Goal: Task Accomplishment & Management: Manage account settings

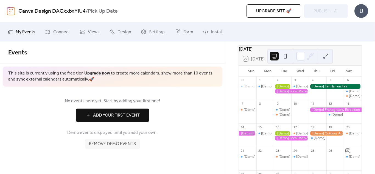
scroll to position [26, 0]
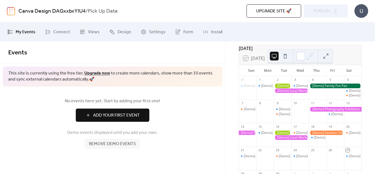
click at [291, 97] on div at bounding box center [283, 91] width 18 height 14
click at [288, 92] on div at bounding box center [291, 90] width 35 height 5
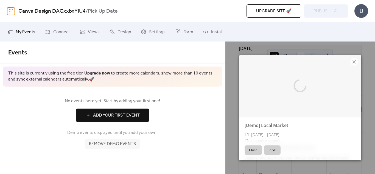
click at [288, 92] on div at bounding box center [300, 85] width 122 height 61
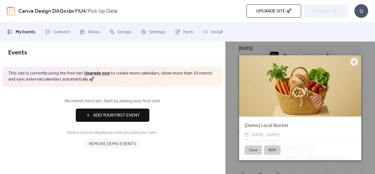
click at [254, 149] on button "Close" at bounding box center [253, 149] width 17 height 9
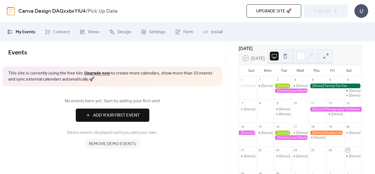
click at [287, 55] on button at bounding box center [285, 56] width 9 height 9
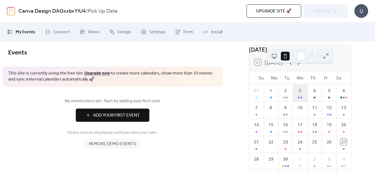
click at [301, 101] on div "3" at bounding box center [300, 92] width 15 height 17
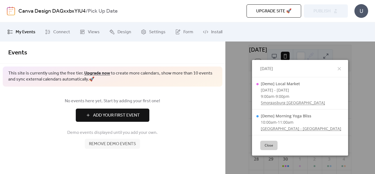
click at [272, 155] on div "Close" at bounding box center [300, 145] width 96 height 21
click at [270, 144] on button "Close" at bounding box center [268, 145] width 17 height 9
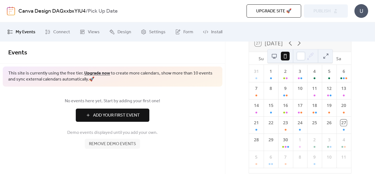
scroll to position [65, 0]
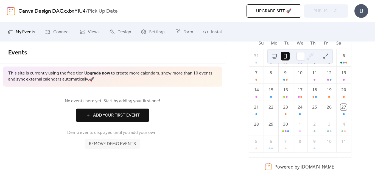
click at [115, 143] on span "Remove demo events" at bounding box center [112, 144] width 47 height 7
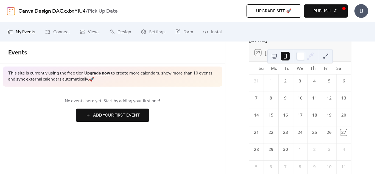
scroll to position [36, 0]
click at [316, 12] on span "Publish" at bounding box center [322, 11] width 17 height 7
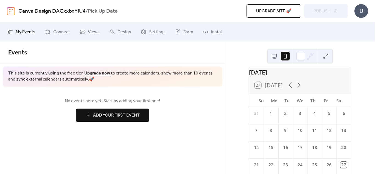
scroll to position [0, 0]
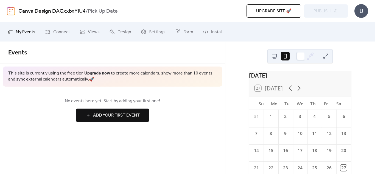
click at [219, 51] on div "Events" at bounding box center [112, 52] width 225 height 22
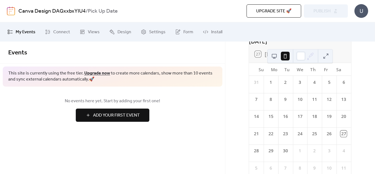
scroll to position [65, 0]
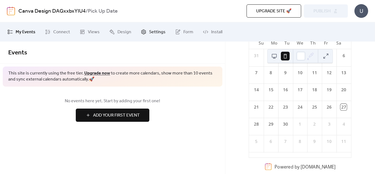
click at [148, 37] on link "Settings" at bounding box center [153, 31] width 33 height 15
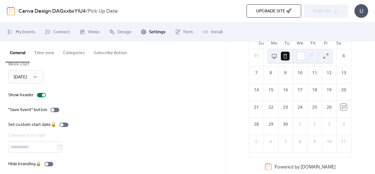
scroll to position [79, 0]
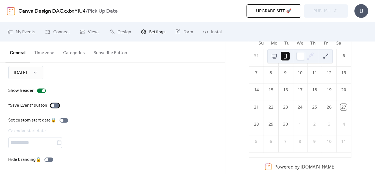
click at [51, 108] on label ""Save Event" button" at bounding box center [34, 105] width 53 height 7
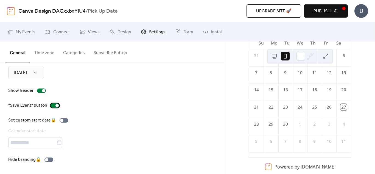
click at [51, 108] on label ""Save Event" button" at bounding box center [34, 105] width 53 height 7
click at [66, 120] on div "Set custom start date 🔒 Calendar start date" at bounding box center [39, 132] width 62 height 31
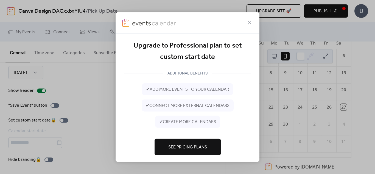
click at [69, 110] on div "Upgrade to Professional plan to set custom start date ADDITIONAL BENEFITS ✔ add…" at bounding box center [187, 87] width 375 height 174
click at [252, 20] on icon at bounding box center [249, 22] width 7 height 7
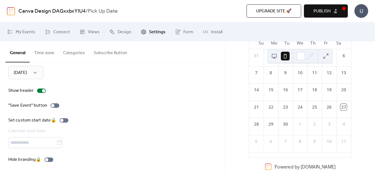
scroll to position [0, 0]
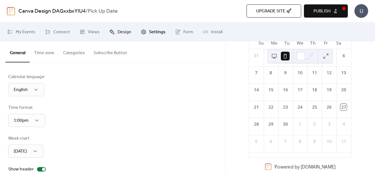
click at [113, 37] on link "Design" at bounding box center [120, 31] width 30 height 15
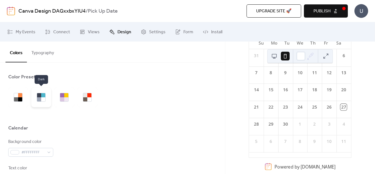
click at [42, 104] on div at bounding box center [41, 97] width 20 height 20
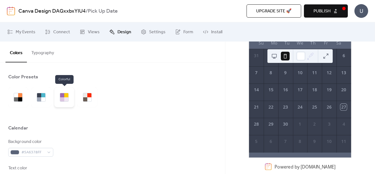
click at [60, 102] on div at bounding box center [64, 97] width 20 height 20
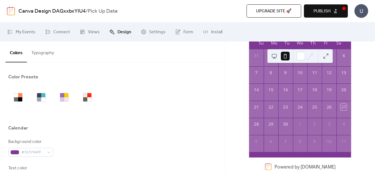
click at [91, 129] on div "Calendar" at bounding box center [112, 129] width 209 height 9
click at [12, 155] on div "#7E3794FF" at bounding box center [30, 152] width 45 height 9
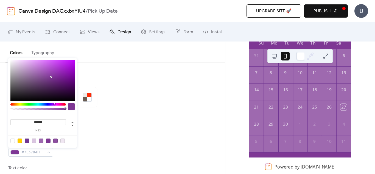
click at [54, 103] on div "******* hex" at bounding box center [42, 103] width 69 height 90
drag, startPoint x: 50, startPoint y: 74, endPoint x: 75, endPoint y: 64, distance: 27.3
click at [75, 64] on div at bounding box center [42, 80] width 64 height 41
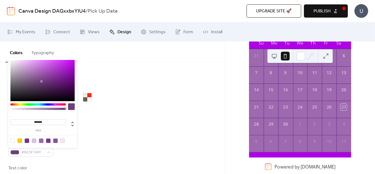
drag, startPoint x: 63, startPoint y: 68, endPoint x: 41, endPoint y: 82, distance: 25.3
click at [41, 82] on div at bounding box center [42, 80] width 64 height 41
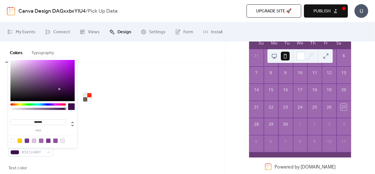
drag, startPoint x: 42, startPoint y: 83, endPoint x: 60, endPoint y: 89, distance: 18.9
click at [60, 89] on div at bounding box center [42, 80] width 64 height 41
type input "*******"
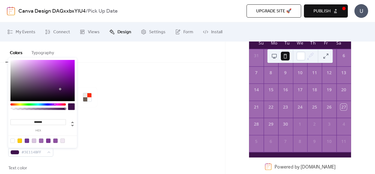
click at [96, 115] on div at bounding box center [112, 116] width 209 height 18
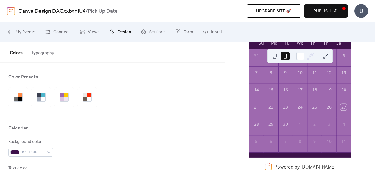
scroll to position [40, 0]
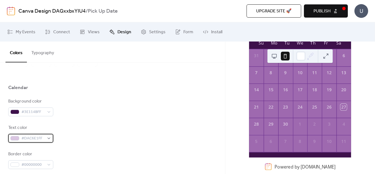
click at [36, 138] on span "#DAC6E1FF" at bounding box center [32, 138] width 23 height 7
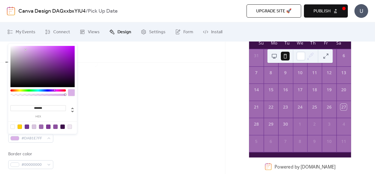
drag, startPoint x: 16, startPoint y: 51, endPoint x: 47, endPoint y: 50, distance: 30.2
click at [47, 50] on div at bounding box center [42, 66] width 64 height 41
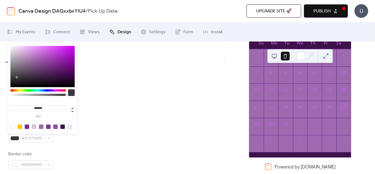
drag, startPoint x: 45, startPoint y: 49, endPoint x: 18, endPoint y: 80, distance: 41.1
click at [18, 80] on div at bounding box center [42, 66] width 64 height 41
type input "*******"
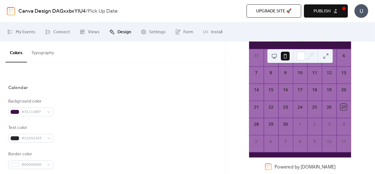
click at [166, 125] on div "Text color #2A262AFF" at bounding box center [112, 133] width 209 height 18
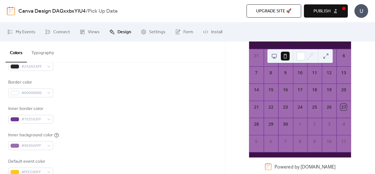
scroll to position [118, 0]
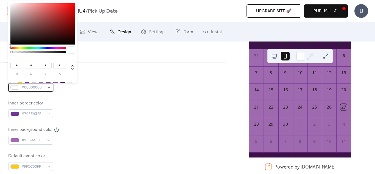
click at [35, 88] on span "#00000000" at bounding box center [32, 87] width 23 height 7
type input "**"
click at [24, 32] on div at bounding box center [42, 23] width 64 height 41
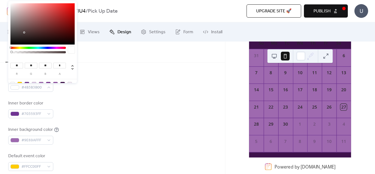
type input "**"
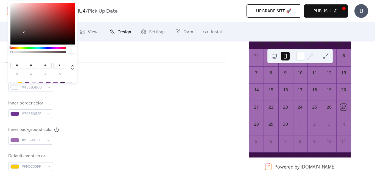
type input "**"
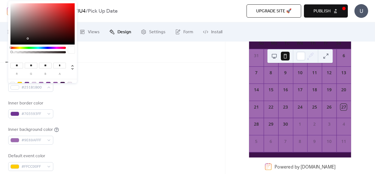
type input "*"
type input "**"
type input "*"
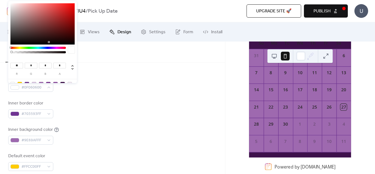
type input "**"
type input "*"
type input "**"
type input "*"
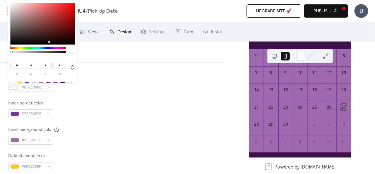
type input "*"
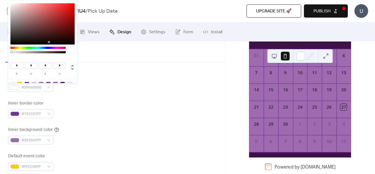
type input "*"
drag, startPoint x: 26, startPoint y: 38, endPoint x: 68, endPoint y: 47, distance: 42.7
click at [68, 47] on div "* r * g * b * a" at bounding box center [42, 49] width 69 height 97
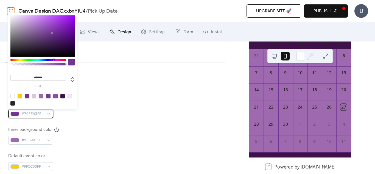
click at [27, 117] on span "#703593FF" at bounding box center [32, 114] width 23 height 7
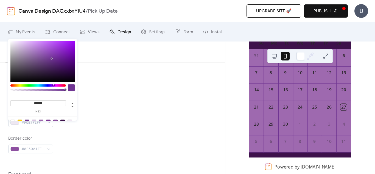
scroll to position [238, 0]
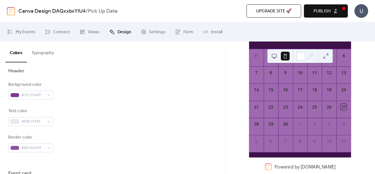
click at [47, 132] on div "Background color #7E3794FF Text color #F0E7F2FF Border color #8E50A1FF" at bounding box center [112, 116] width 209 height 71
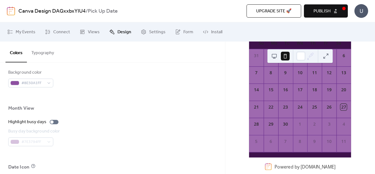
scroll to position [351, 0]
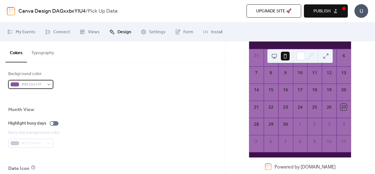
click at [31, 87] on span "#8E50A1FF" at bounding box center [32, 84] width 23 height 7
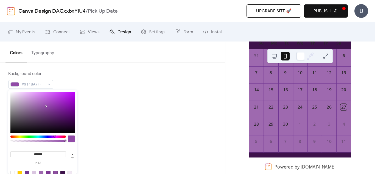
click at [46, 104] on div at bounding box center [42, 112] width 64 height 41
click at [49, 96] on div at bounding box center [42, 112] width 64 height 41
click at [54, 100] on div at bounding box center [42, 112] width 64 height 41
click at [66, 101] on div at bounding box center [42, 112] width 64 height 41
drag, startPoint x: 64, startPoint y: 102, endPoint x: 43, endPoint y: 113, distance: 23.0
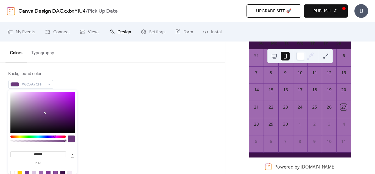
click at [43, 113] on div at bounding box center [42, 112] width 64 height 41
type input "*******"
click at [132, 110] on div "Month View" at bounding box center [112, 110] width 209 height 9
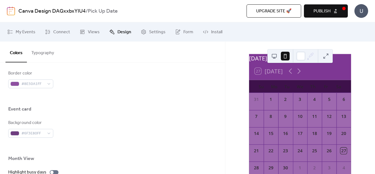
scroll to position [14, 0]
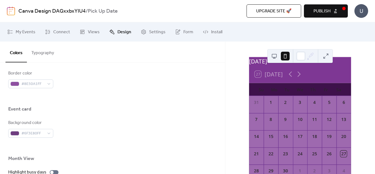
click at [263, 70] on div "27 [DATE]" at bounding box center [300, 74] width 102 height 17
click at [296, 78] on icon at bounding box center [299, 74] width 9 height 9
click at [285, 77] on div "27 [DATE]" at bounding box center [300, 74] width 102 height 17
click at [293, 78] on icon at bounding box center [291, 74] width 9 height 9
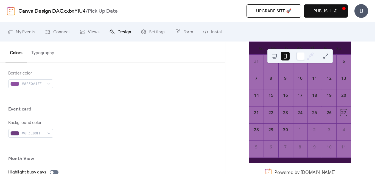
scroll to position [60, 0]
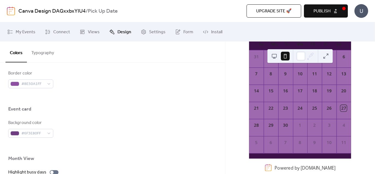
click at [344, 13] on button "Publish" at bounding box center [326, 10] width 44 height 13
click at [367, 9] on div "U" at bounding box center [362, 11] width 14 height 14
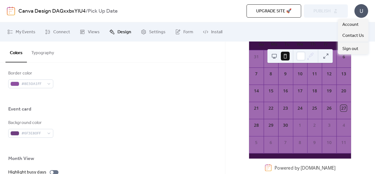
click at [303, 78] on div "10" at bounding box center [300, 72] width 15 height 11
